Goal: Task Accomplishment & Management: Manage account settings

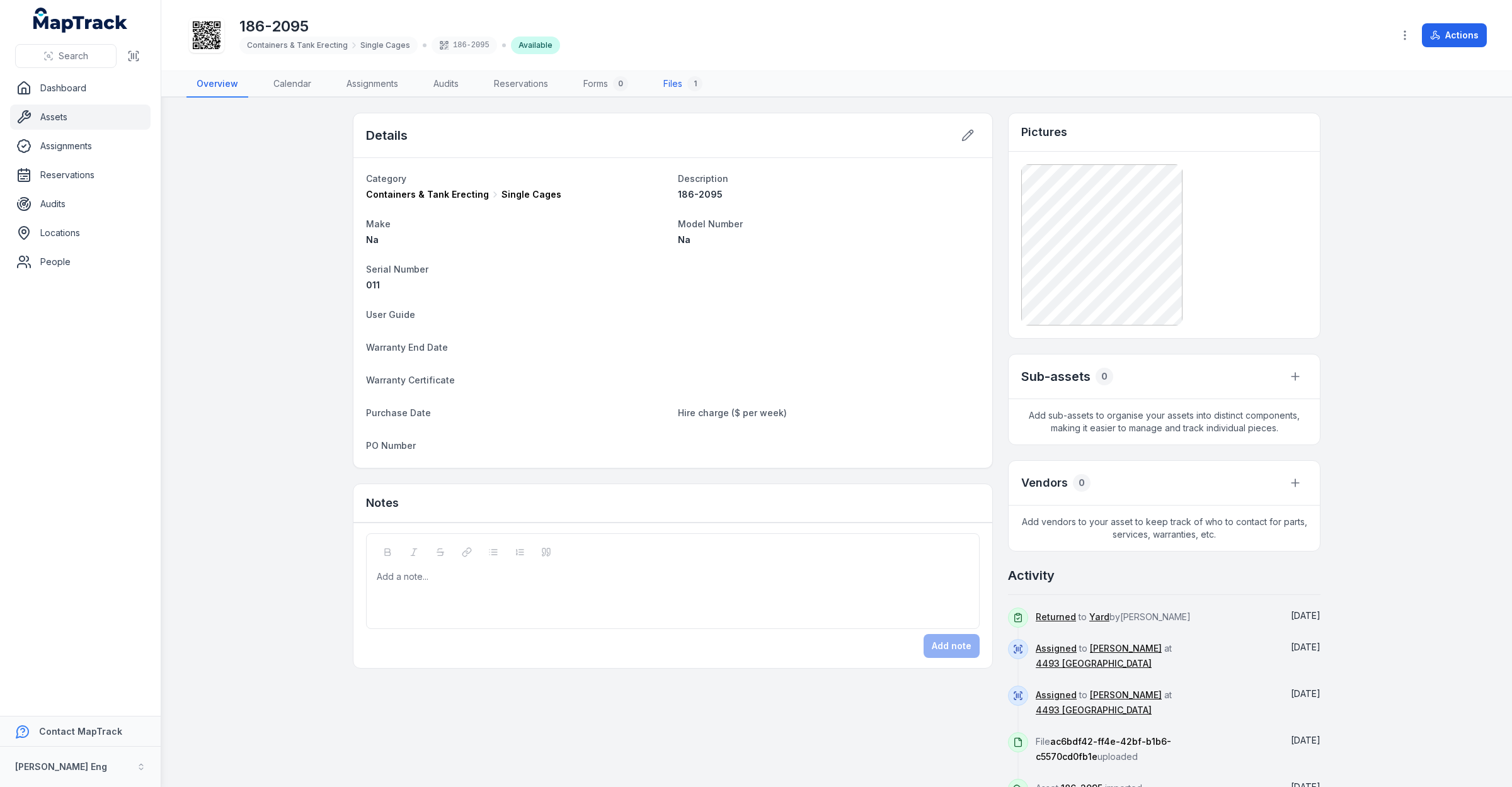
click at [669, 80] on link "Files 1" at bounding box center [682, 85] width 59 height 26
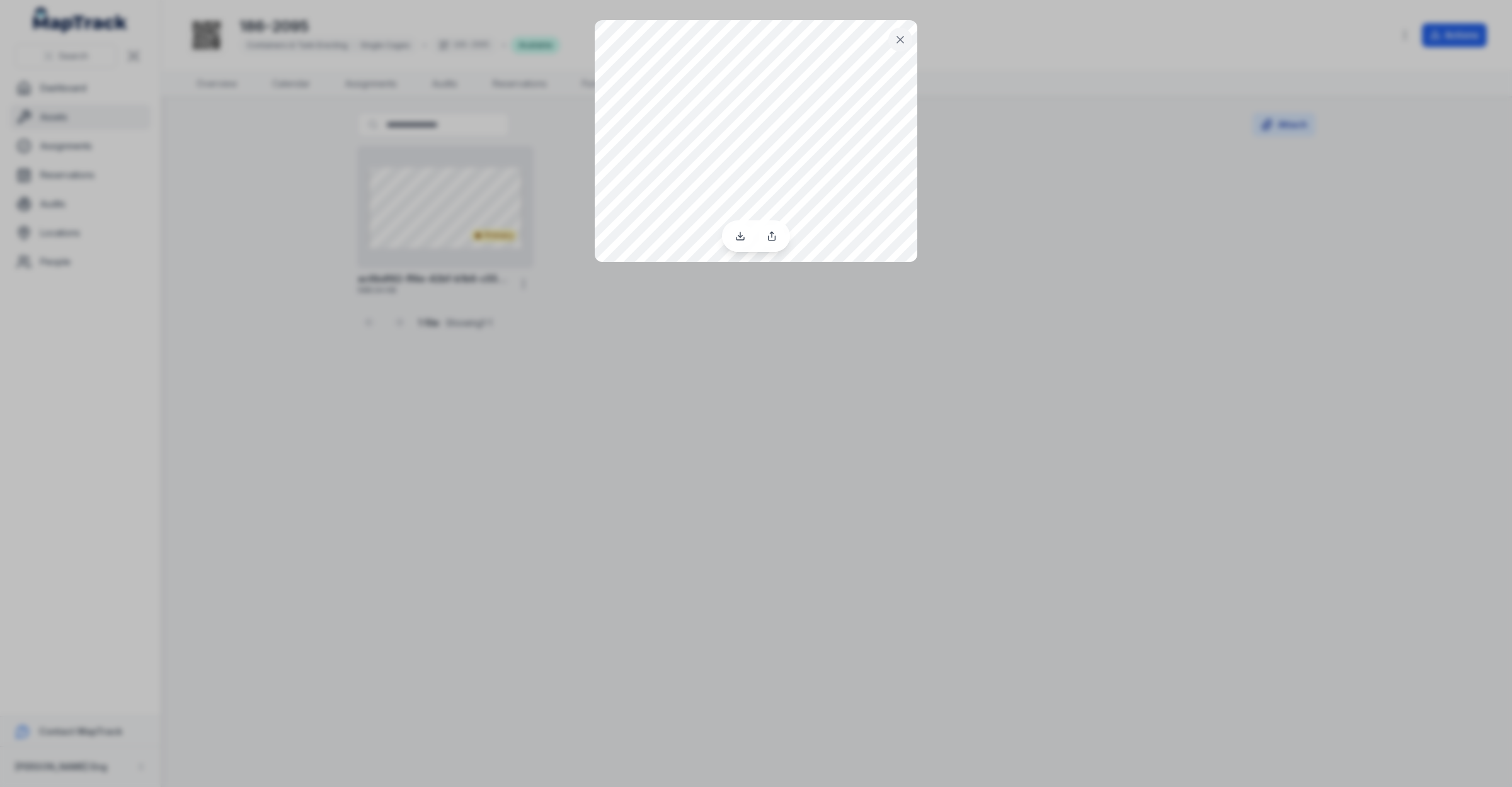
drag, startPoint x: 1366, startPoint y: 251, endPoint x: 1310, endPoint y: 196, distance: 78.5
click at [1355, 225] on div at bounding box center [756, 393] width 1512 height 787
click at [760, 354] on div at bounding box center [756, 393] width 1512 height 787
drag, startPoint x: 1315, startPoint y: 114, endPoint x: 1062, endPoint y: 118, distance: 253.0
click at [1112, 118] on div at bounding box center [756, 393] width 1512 height 787
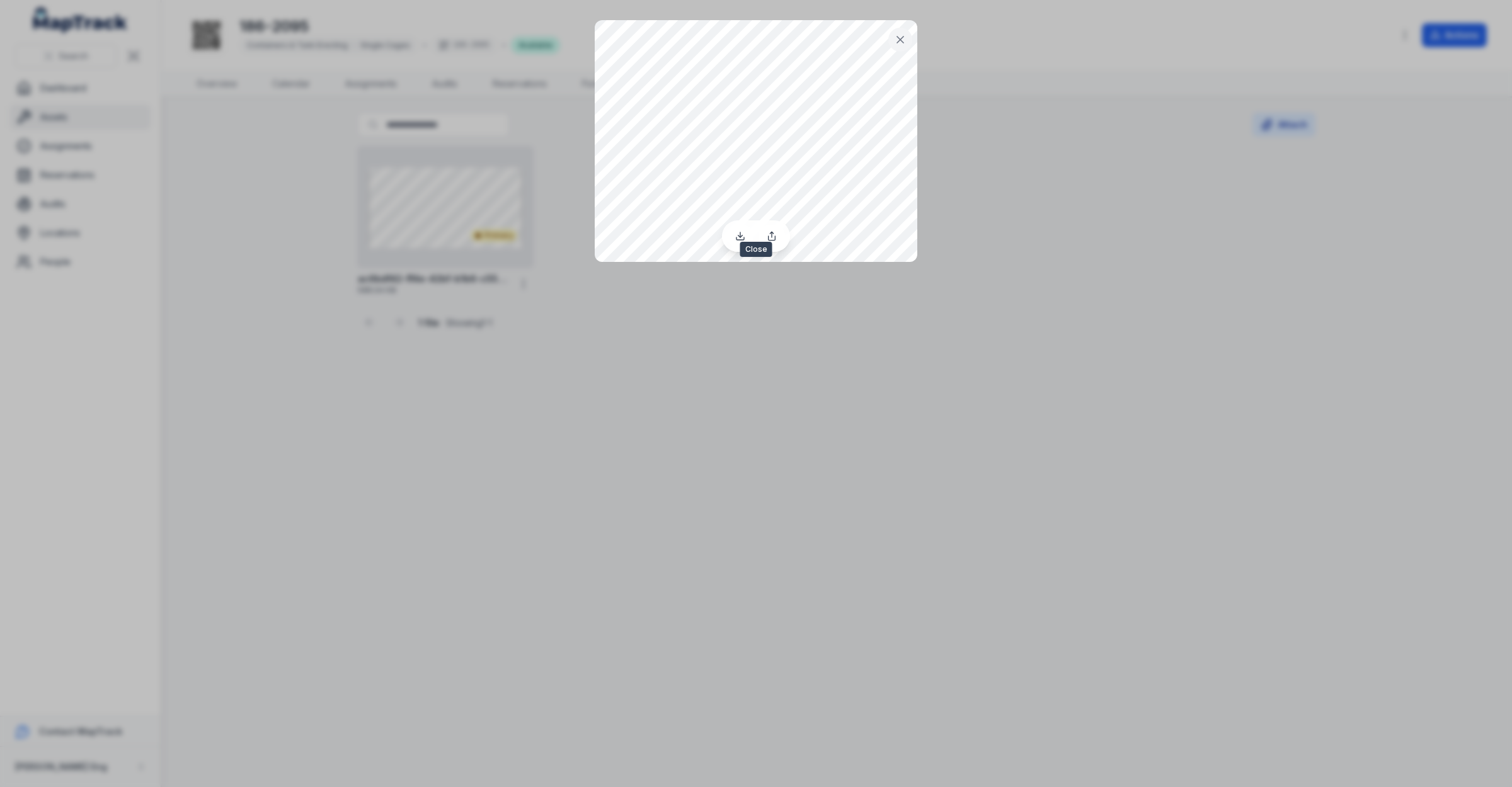
click at [902, 39] on icon at bounding box center [900, 40] width 12 height 12
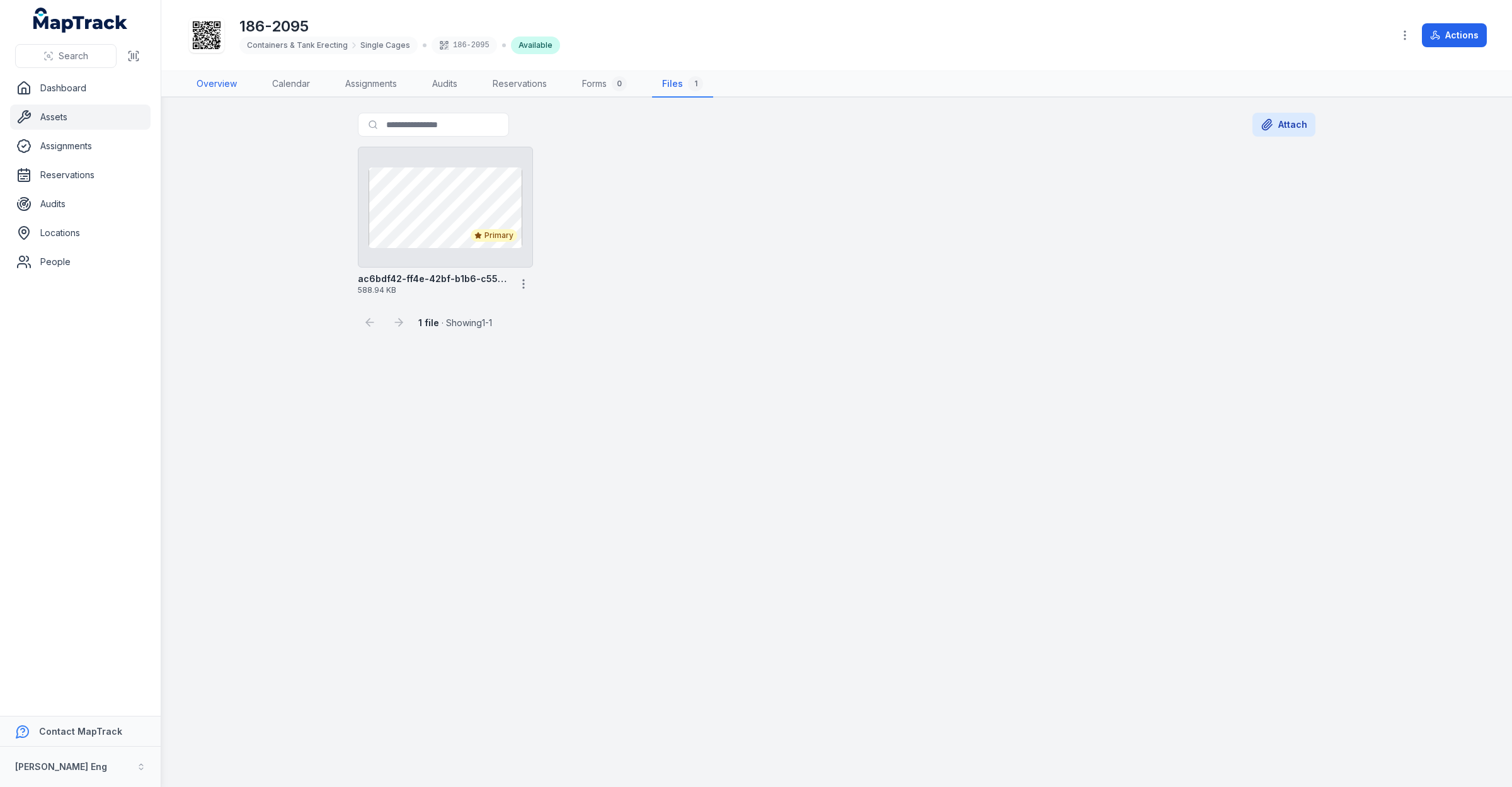
click at [230, 83] on link "Overview" at bounding box center [216, 85] width 60 height 26
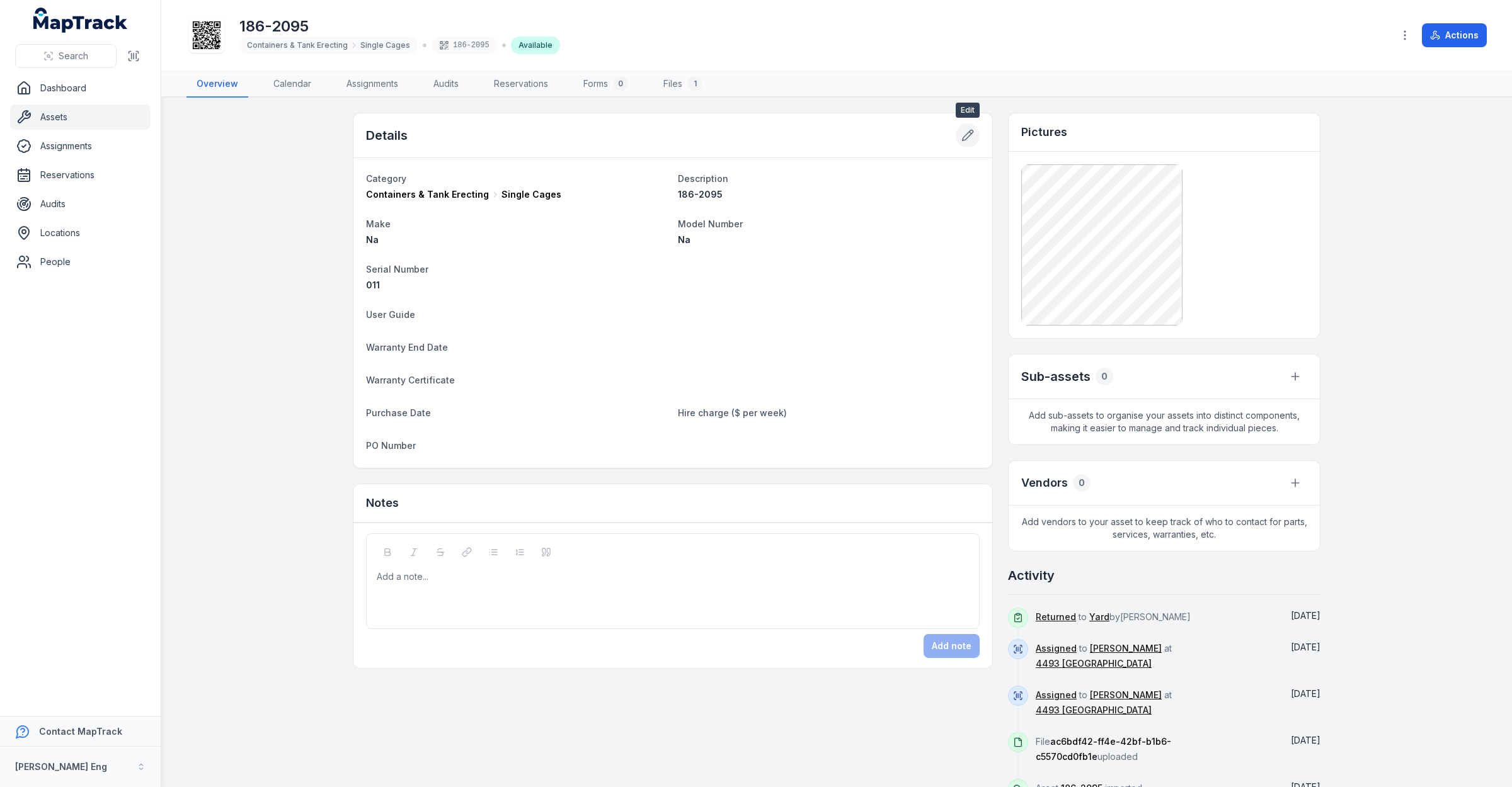
click at [968, 137] on icon at bounding box center [968, 135] width 12 height 12
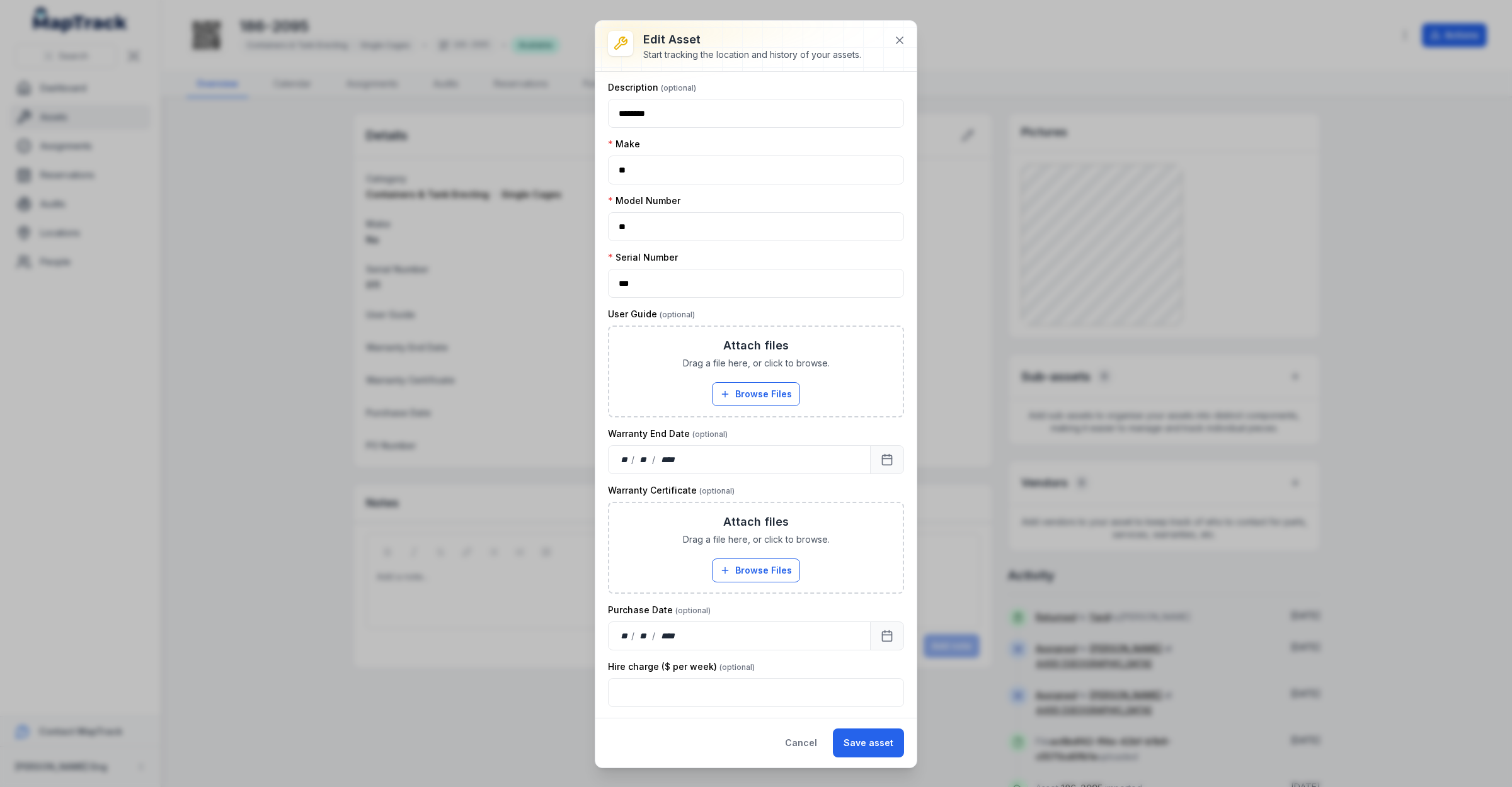
scroll to position [139, 0]
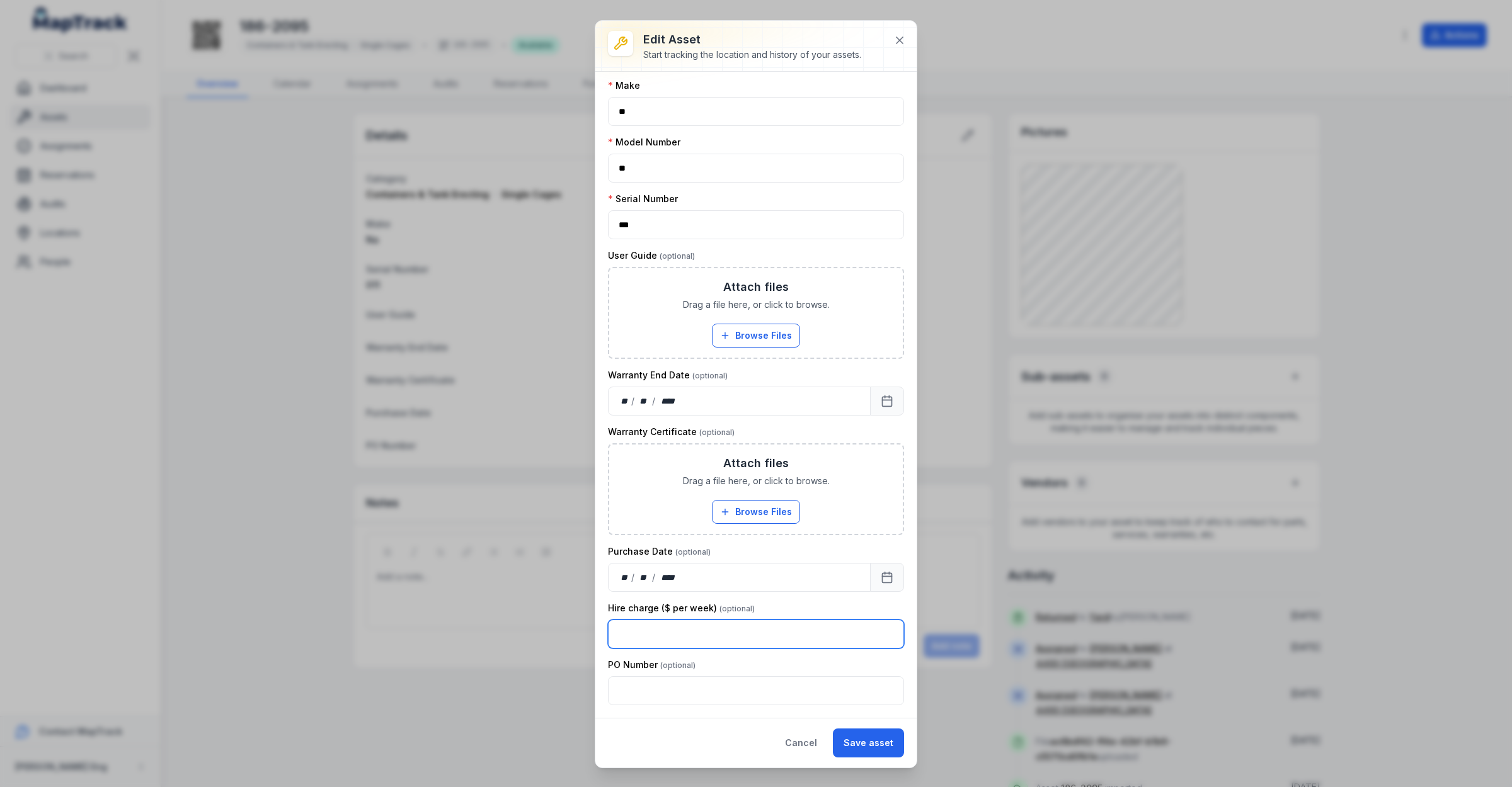
click at [653, 641] on input "text" at bounding box center [756, 634] width 296 height 29
type input "******"
click at [861, 740] on button "Save asset" at bounding box center [868, 743] width 71 height 29
